Goal: Transaction & Acquisition: Download file/media

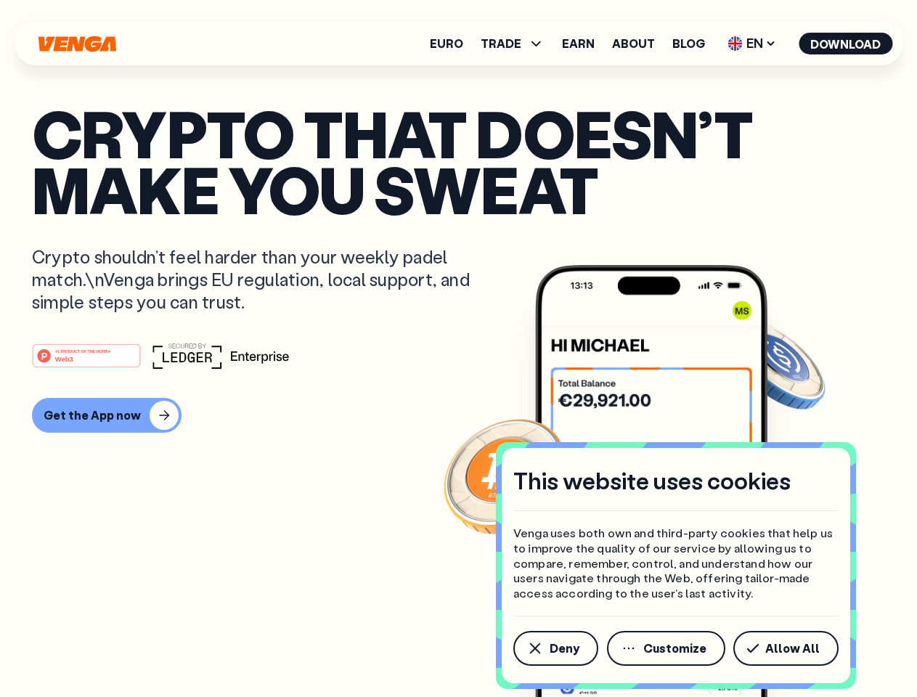
click at [458, 349] on div "#1 PRODUCT OF THE MONTH Web3" at bounding box center [459, 356] width 854 height 26
click at [555, 649] on span "Deny" at bounding box center [565, 649] width 30 height 12
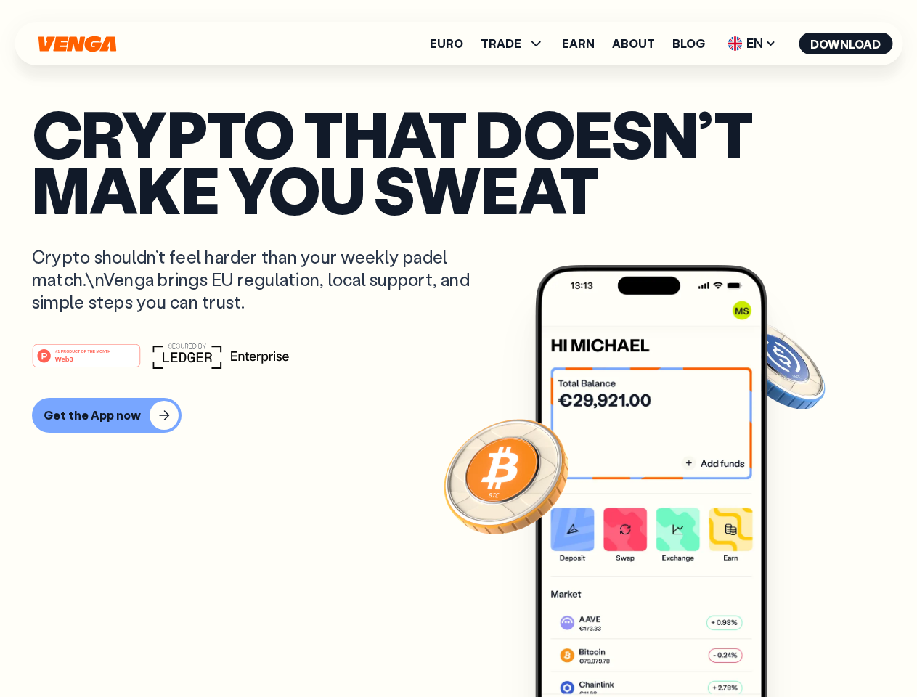
click at [668, 649] on img at bounding box center [651, 508] width 232 height 487
click at [789, 649] on article "Crypto that doesn’t make you sweat Crypto shouldn’t feel harder than your weekl…" at bounding box center [459, 377] width 854 height 545
click at [517, 44] on span "TRADE" at bounding box center [501, 44] width 41 height 12
click at [753, 44] on span "EN" at bounding box center [752, 43] width 59 height 23
click at [846, 44] on button "Download" at bounding box center [846, 44] width 94 height 22
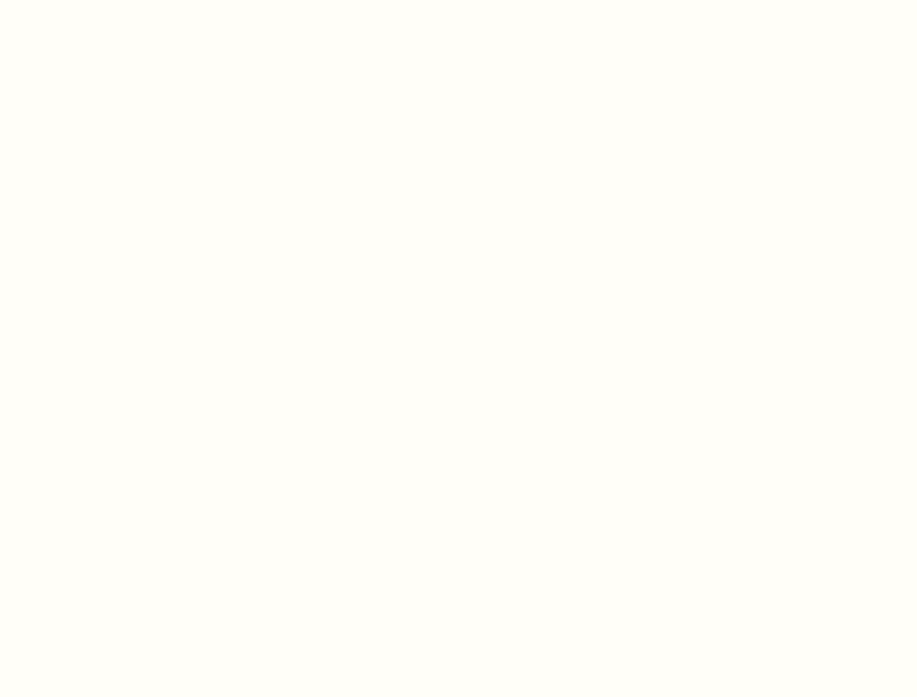
click at [458, 0] on html "This website uses cookies Venga uses both own and third-party cookies that help…" at bounding box center [458, 0] width 917 height 0
click at [105, 0] on html "This website uses cookies Venga uses both own and third-party cookies that help…" at bounding box center [458, 0] width 917 height 0
click at [89, 0] on html "This website uses cookies Venga uses both own and third-party cookies that help…" at bounding box center [458, 0] width 917 height 0
